Goal: Task Accomplishment & Management: Use online tool/utility

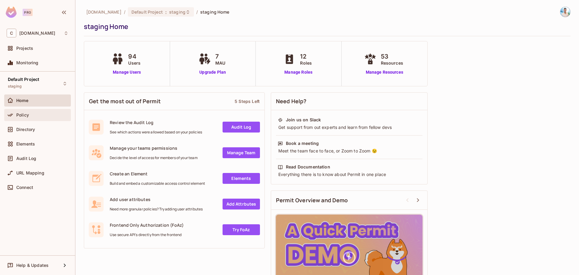
click at [24, 111] on div "Policy" at bounding box center [38, 114] width 62 height 7
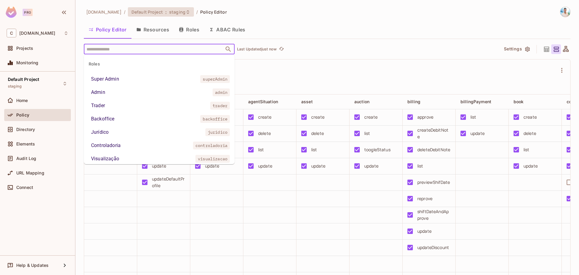
click at [163, 10] on span "Default Project" at bounding box center [146, 12] width 31 height 6
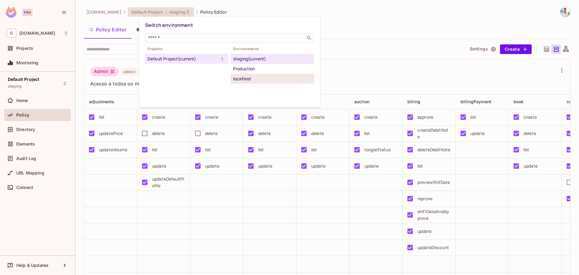
click at [252, 81] on div "localhost" at bounding box center [272, 78] width 78 height 7
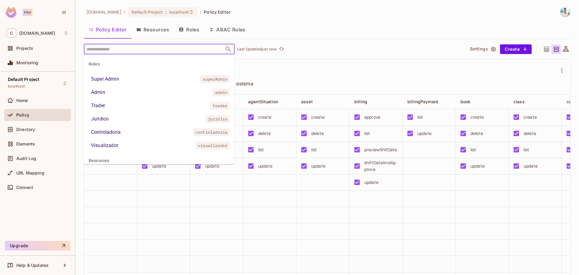
click at [170, 52] on input "text" at bounding box center [154, 49] width 138 height 11
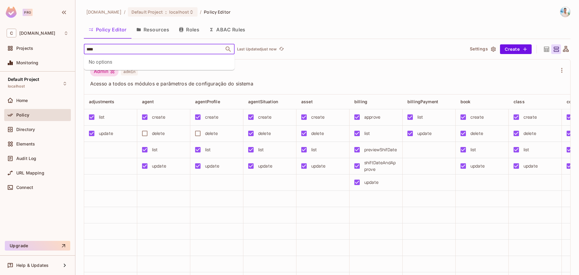
type input "****"
click at [164, 15] on div "Default Project : localhost" at bounding box center [163, 11] width 70 height 9
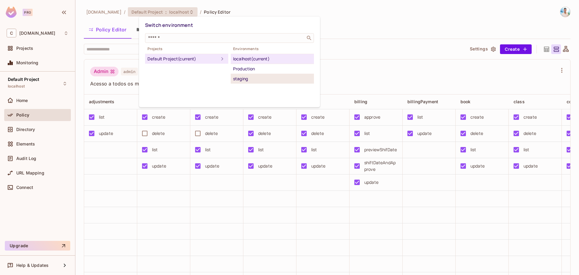
click at [262, 79] on div "staging" at bounding box center [272, 78] width 78 height 7
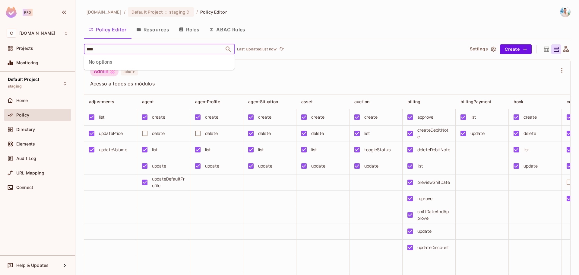
type input "****"
click at [329, 71] on div "Admin admin" at bounding box center [323, 72] width 466 height 11
click at [157, 50] on input "text" at bounding box center [154, 49] width 138 height 11
type input "****"
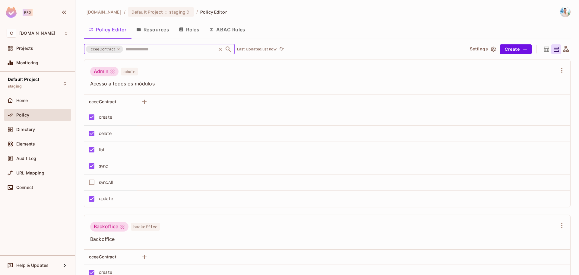
click at [119, 47] on icon at bounding box center [119, 49] width 4 height 4
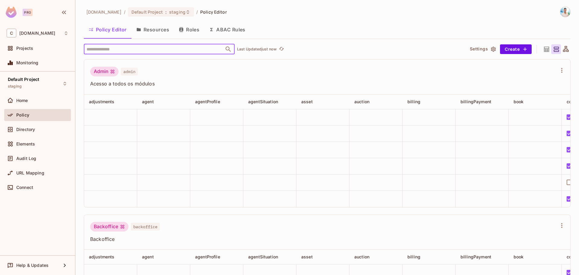
click at [221, 50] on input "text" at bounding box center [154, 49] width 138 height 11
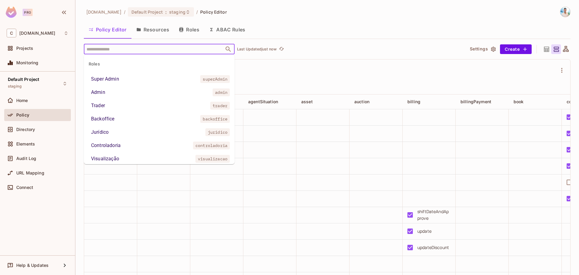
click at [275, 50] on p "Last Updated just now" at bounding box center [256, 49] width 39 height 5
click at [304, 37] on div "Policy Editor Resources Roles ABAC Rules" at bounding box center [327, 30] width 486 height 17
click at [154, 45] on input "text" at bounding box center [154, 49] width 138 height 11
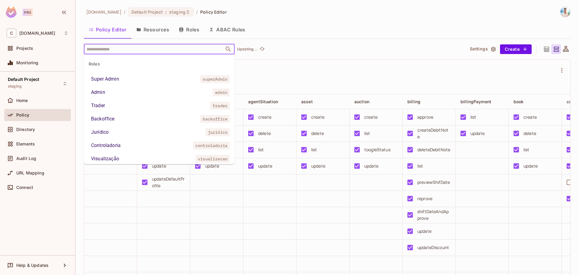
click at [312, 46] on div "​ Updating..." at bounding box center [271, 49] width 375 height 11
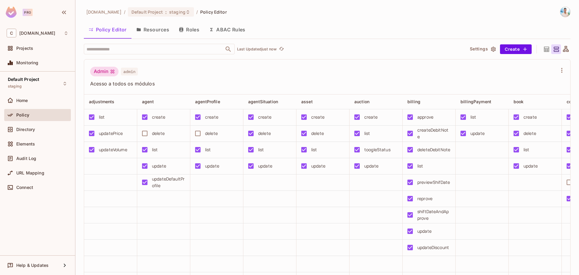
scroll to position [392, 0]
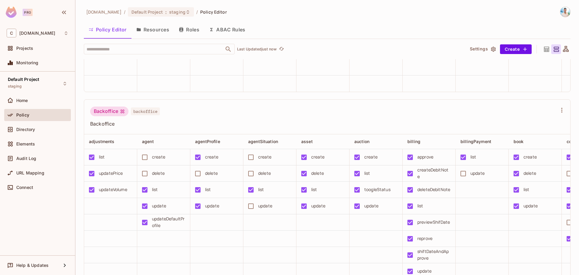
click at [563, 51] on icon at bounding box center [566, 49] width 6 height 6
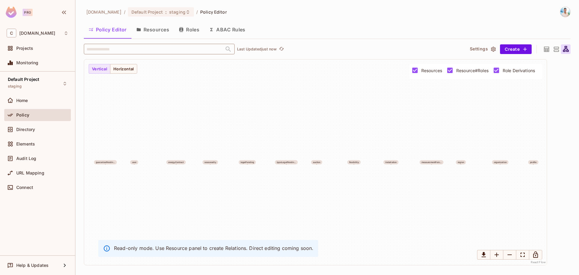
click at [556, 48] on icon at bounding box center [556, 49] width 8 height 8
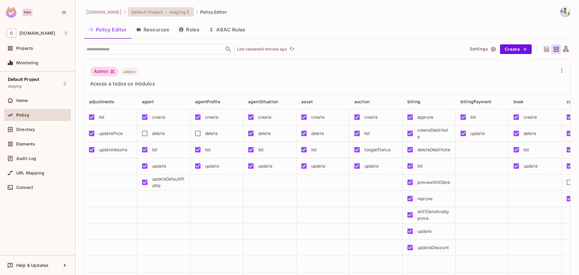
click at [185, 10] on span "staging" at bounding box center [177, 12] width 16 height 6
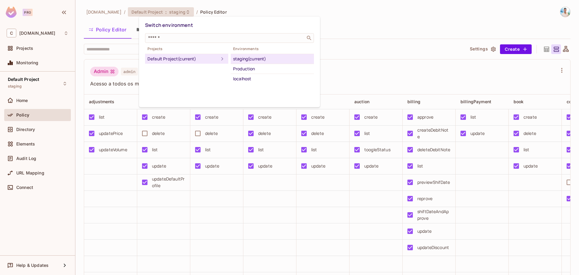
click at [256, 77] on div "localhost" at bounding box center [272, 78] width 78 height 7
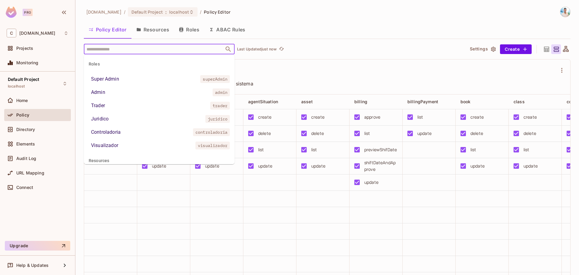
click at [134, 48] on input "text" at bounding box center [154, 49] width 138 height 11
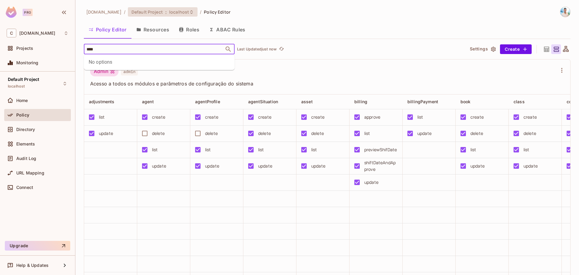
type input "****"
click at [185, 11] on span "localhost" at bounding box center [179, 12] width 20 height 6
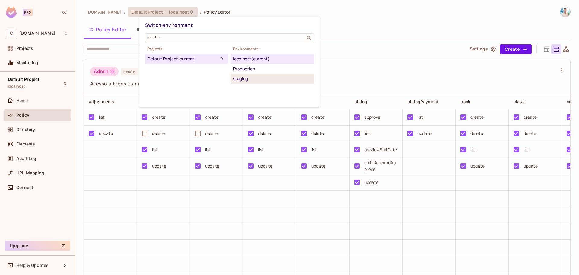
click at [249, 78] on div "staging" at bounding box center [272, 78] width 78 height 7
